Goal: Task Accomplishment & Management: Manage account settings

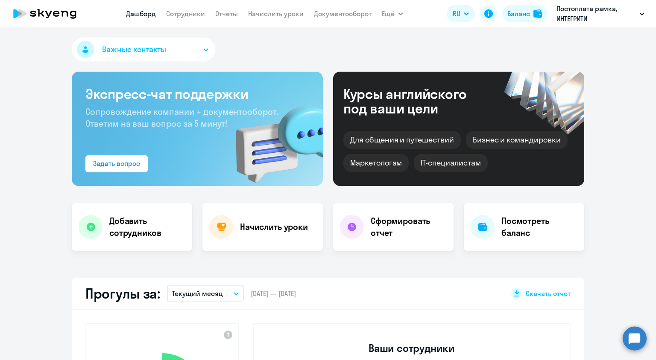
select select "30"
click at [262, 224] on h4 "Начислить уроки" at bounding box center [274, 227] width 68 height 12
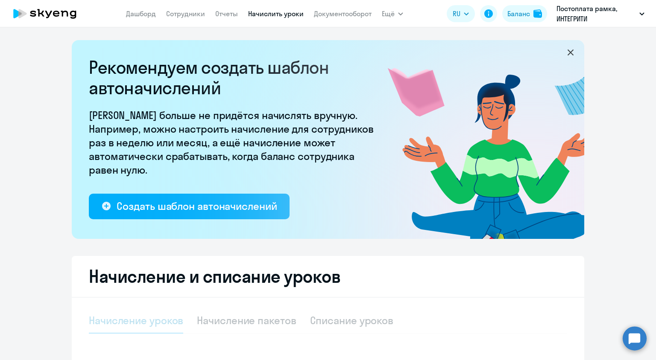
select select "10"
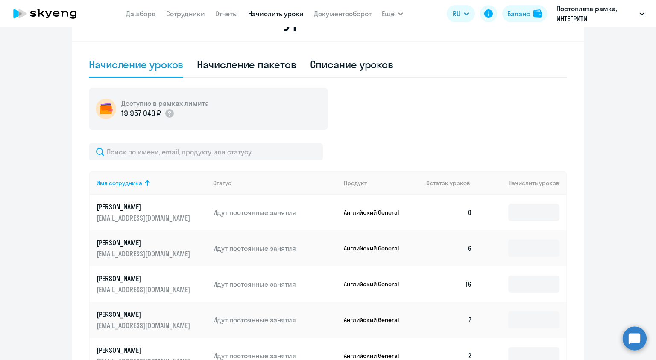
scroll to position [341, 0]
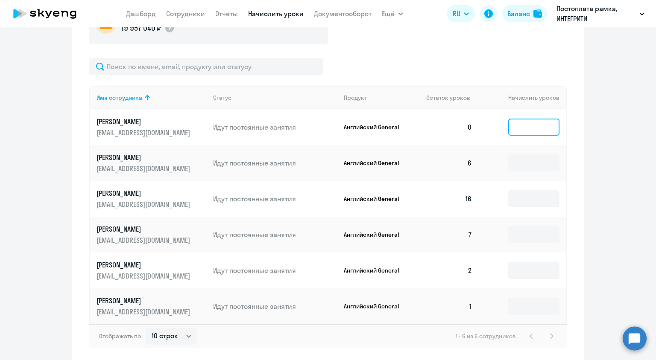
click at [519, 123] on input at bounding box center [533, 127] width 51 height 17
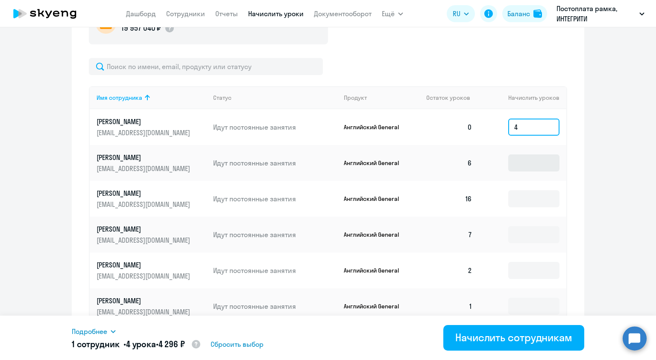
type input "4"
click at [514, 164] on input at bounding box center [533, 162] width 51 height 17
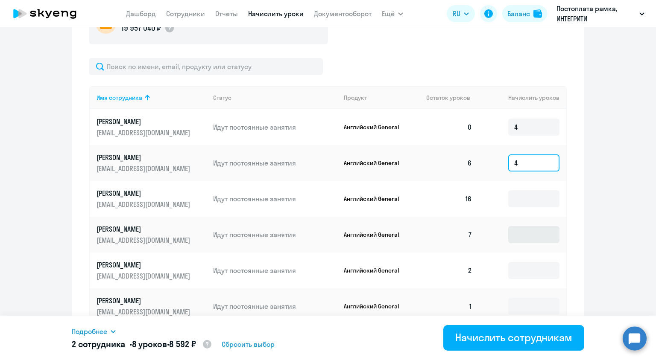
type input "4"
click at [511, 238] on input at bounding box center [533, 234] width 51 height 17
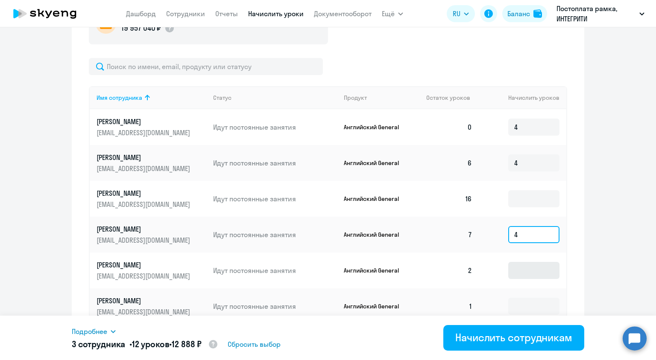
type input "4"
click at [521, 271] on input at bounding box center [533, 270] width 51 height 17
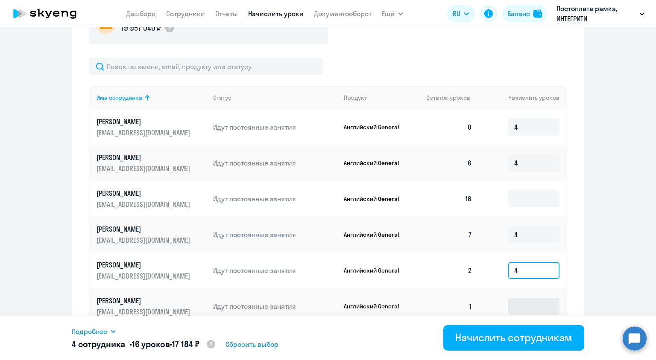
type input "4"
click at [517, 304] on input at bounding box center [533, 306] width 51 height 17
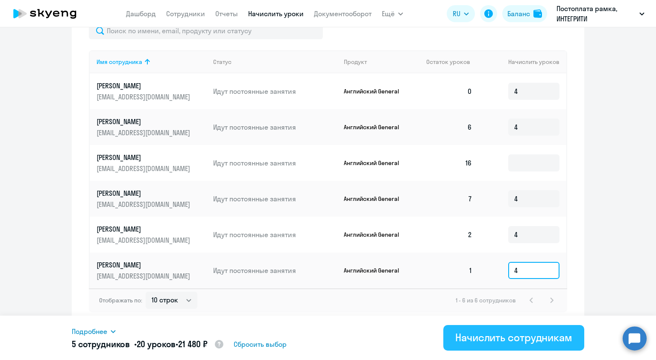
type input "4"
click at [532, 335] on div "Начислить сотрудникам" at bounding box center [513, 338] width 117 height 14
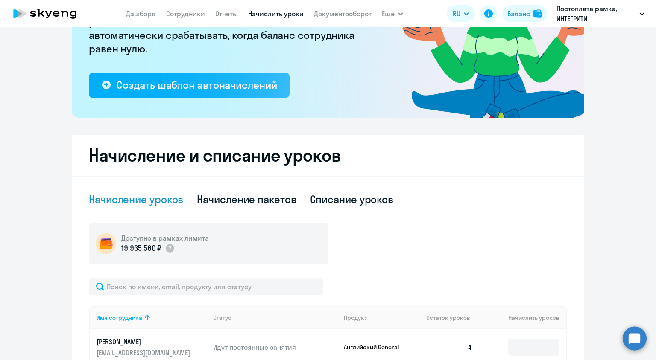
scroll to position [0, 0]
